Goal: Book appointment/travel/reservation

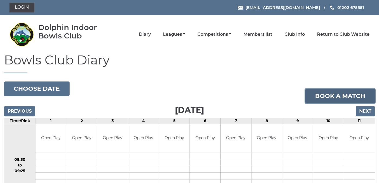
click at [332, 97] on link "Book a match" at bounding box center [341, 96] width 70 height 15
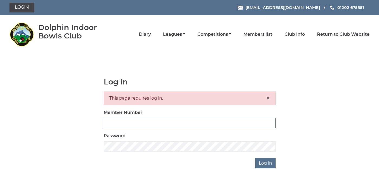
click at [173, 121] on input "Member Number" at bounding box center [190, 123] width 172 height 10
type input "3923"
click at [264, 164] on input "Log in" at bounding box center [265, 163] width 20 height 10
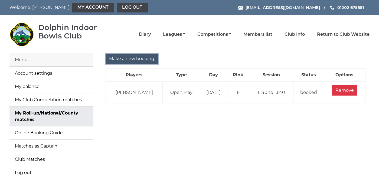
click at [135, 59] on input "Make a new booking" at bounding box center [132, 59] width 52 height 10
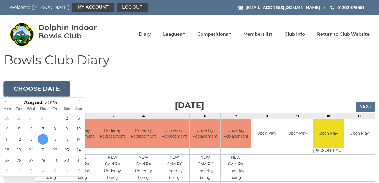
click at [46, 88] on button "Choose date" at bounding box center [37, 89] width 66 height 15
type input "2025-08-28"
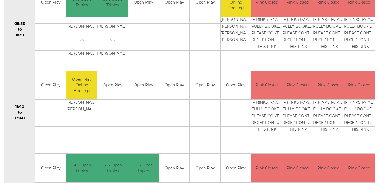
scroll to position [220, 0]
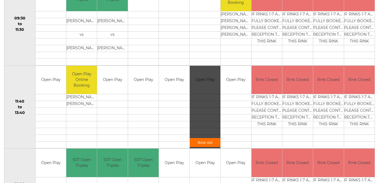
click at [205, 142] on link "Book slot" at bounding box center [205, 142] width 31 height 9
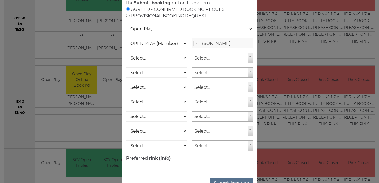
scroll to position [68, 0]
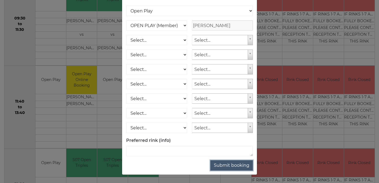
click at [232, 164] on button "Submit booking" at bounding box center [231, 165] width 43 height 10
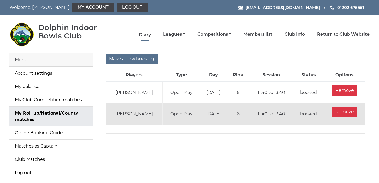
click at [151, 34] on link "Diary" at bounding box center [145, 35] width 12 height 6
